Goal: Task Accomplishment & Management: Manage account settings

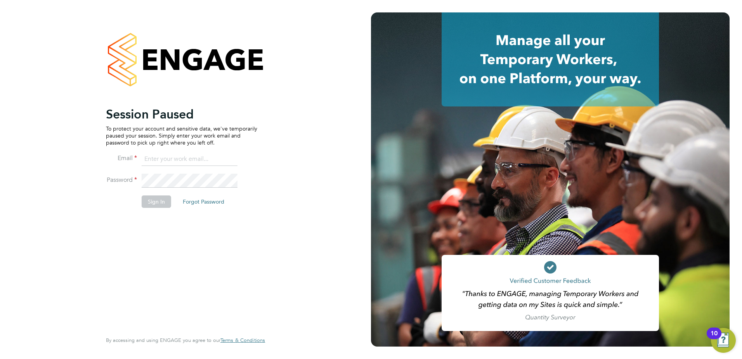
click at [153, 154] on input at bounding box center [190, 159] width 96 height 14
type input "mark.davies2@ngbailey.co.uk"
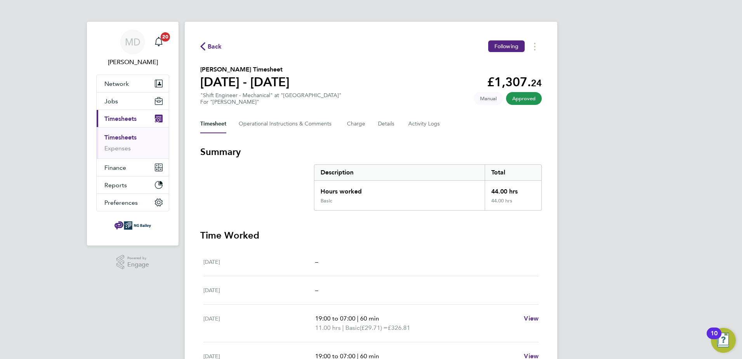
click at [124, 137] on link "Timesheets" at bounding box center [120, 136] width 32 height 7
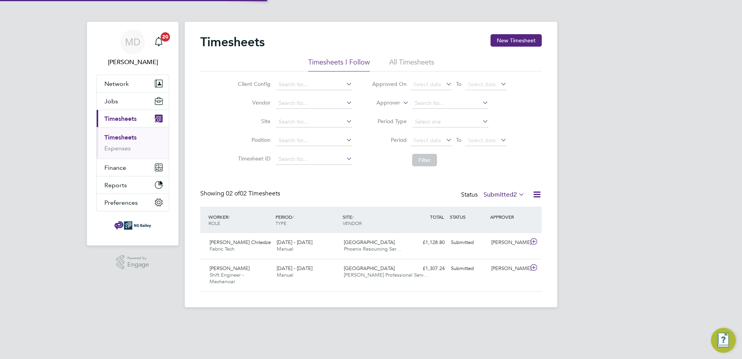
scroll to position [20, 68]
click at [468, 243] on div "Submitted" at bounding box center [468, 242] width 40 height 13
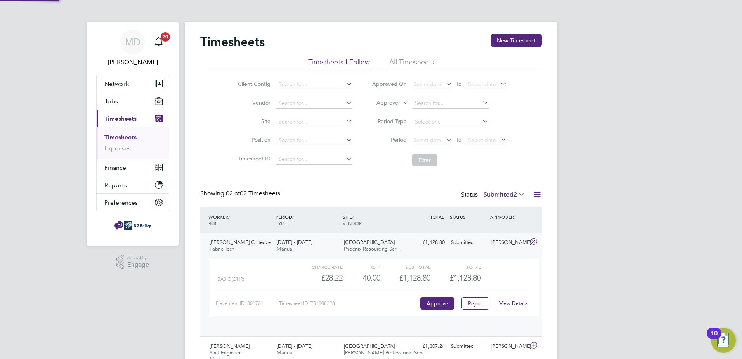
scroll to position [13, 76]
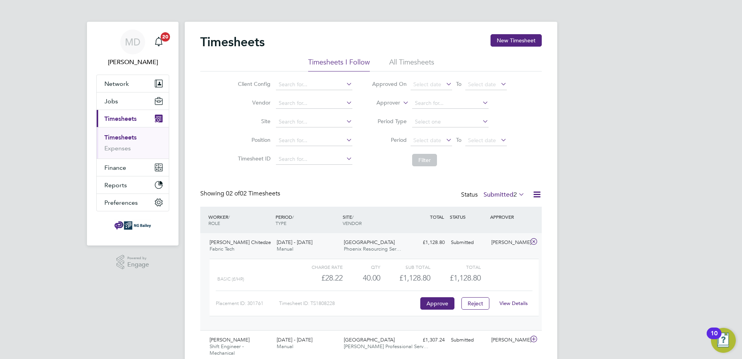
click at [510, 301] on link "View Details" at bounding box center [513, 303] width 28 height 7
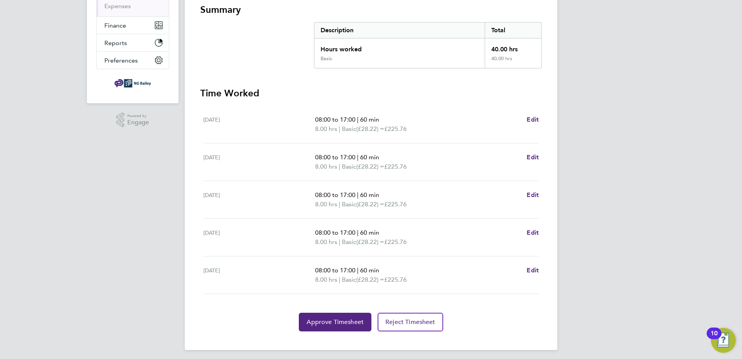
scroll to position [145, 0]
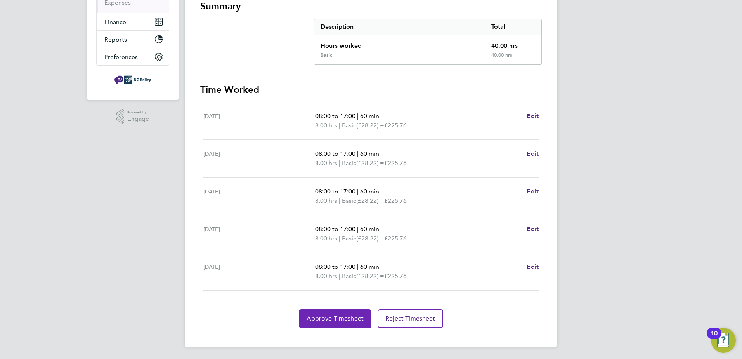
click at [335, 319] on span "Approve Timesheet" at bounding box center [335, 318] width 57 height 8
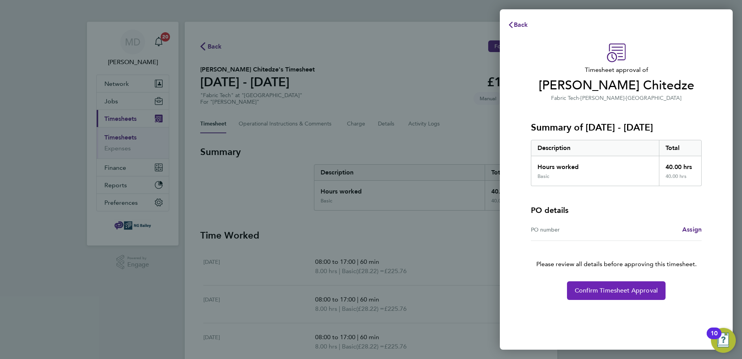
click at [582, 289] on span "Confirm Timesheet Approval" at bounding box center [616, 290] width 83 height 8
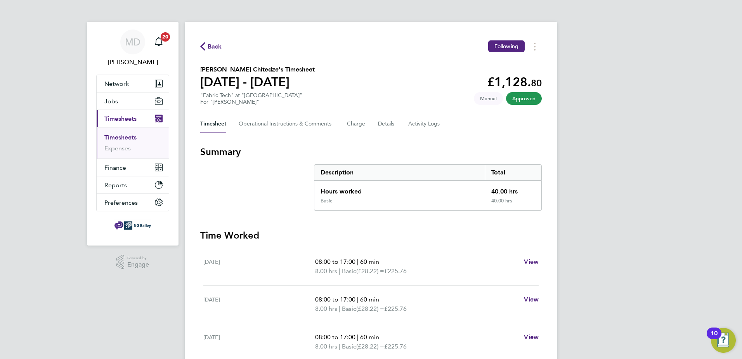
click at [116, 138] on link "Timesheets" at bounding box center [120, 136] width 32 height 7
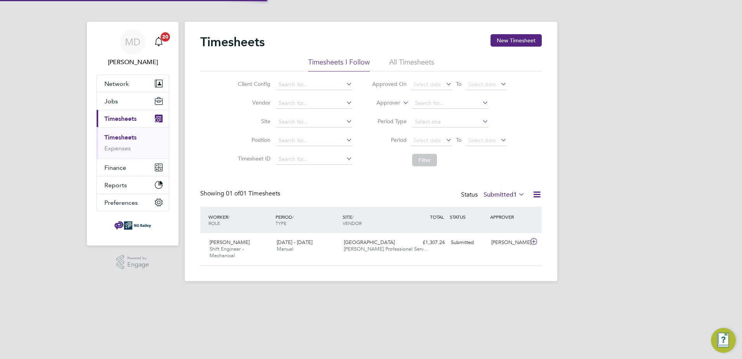
scroll to position [20, 68]
click at [371, 249] on span "[PERSON_NAME] Professional Serv…" at bounding box center [386, 248] width 85 height 7
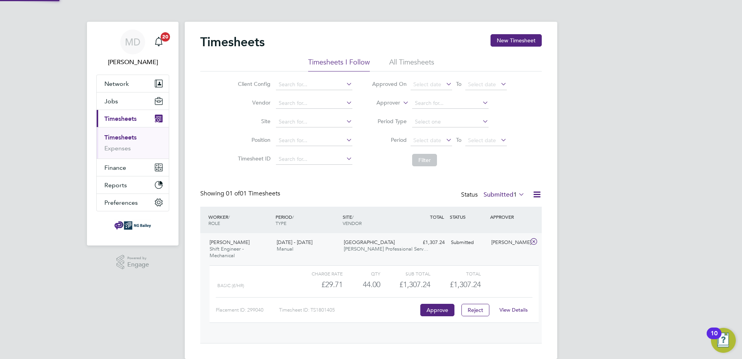
scroll to position [13, 76]
click at [513, 311] on link "View Details" at bounding box center [513, 309] width 28 height 7
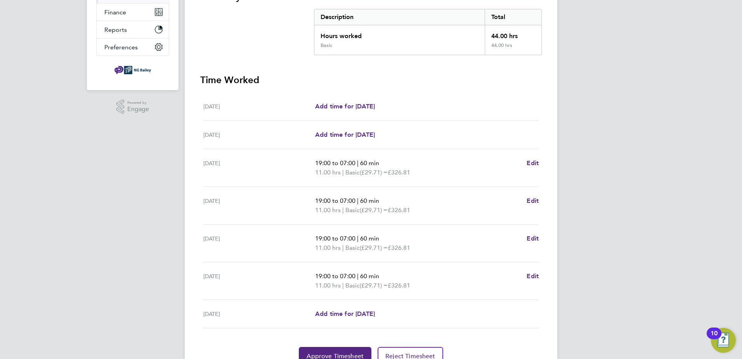
scroll to position [193, 0]
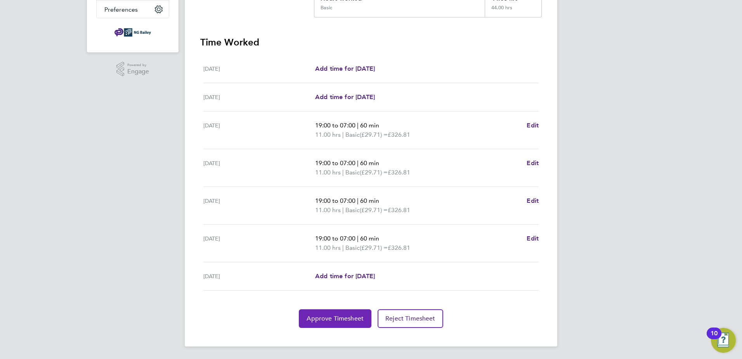
click at [346, 320] on span "Approve Timesheet" at bounding box center [335, 318] width 57 height 8
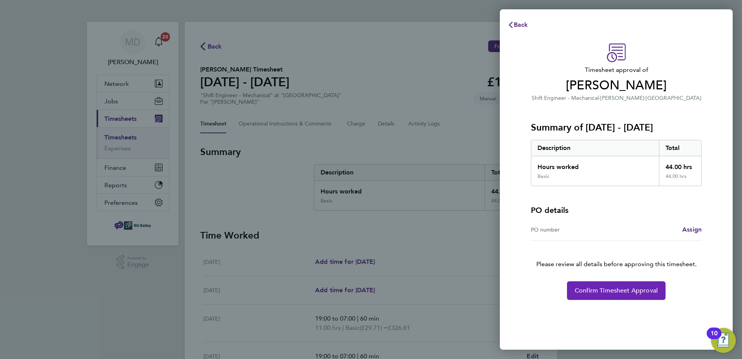
click at [577, 286] on button "Confirm Timesheet Approval" at bounding box center [616, 290] width 99 height 19
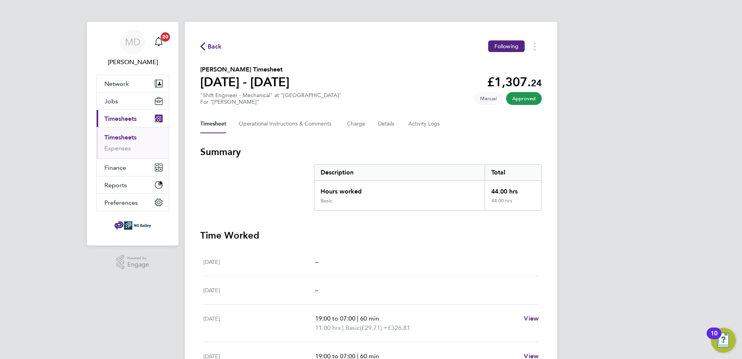
click at [106, 137] on link "Timesheets" at bounding box center [120, 136] width 32 height 7
